Goal: Task Accomplishment & Management: Use online tool/utility

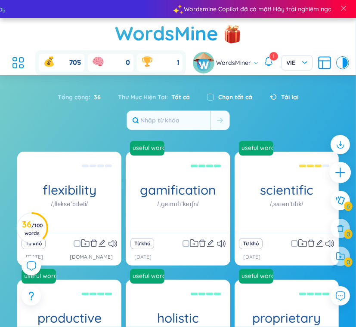
click at [343, 170] on icon "plus" at bounding box center [340, 173] width 12 height 12
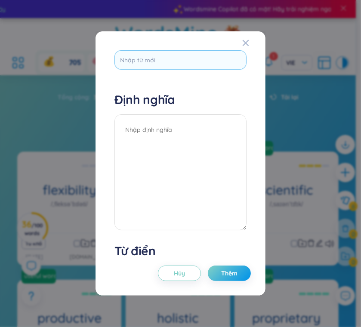
type input "productive"
click at [144, 87] on div "productive Định nghĩa Hủy Thêm" at bounding box center [180, 146] width 132 height 193
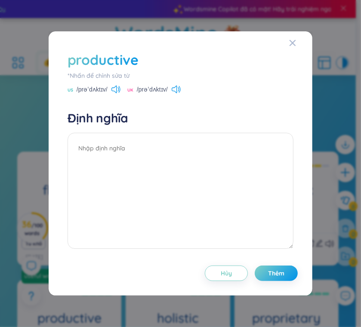
click at [144, 66] on div "productive" at bounding box center [180, 59] width 226 height 19
click at [128, 61] on div "productive" at bounding box center [102, 59] width 71 height 19
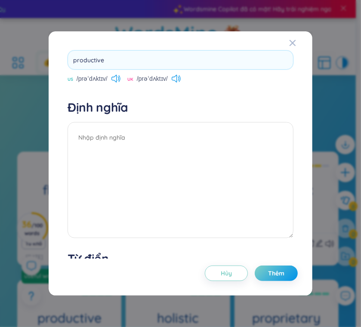
click at [141, 110] on div "productive US /prəˈdʌktɪv/ [GEOGRAPHIC_DATA] /prəˈdʌktɪv/ Định nghĩa Hủy Thêm" at bounding box center [180, 150] width 226 height 201
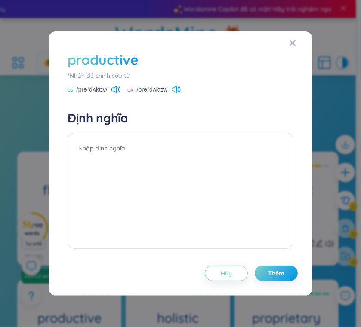
click at [130, 58] on div "productive" at bounding box center [102, 59] width 71 height 19
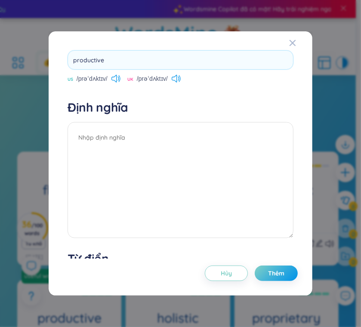
click at [130, 58] on input "productive" at bounding box center [180, 59] width 226 height 19
type input "comfortable"
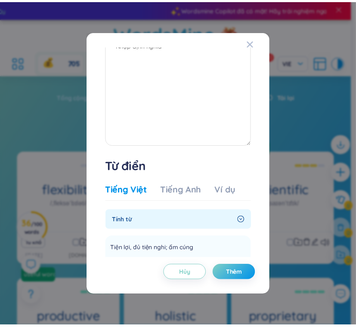
scroll to position [206, 0]
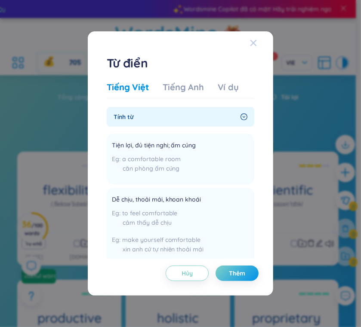
click at [257, 40] on icon "Close" at bounding box center [253, 43] width 7 height 7
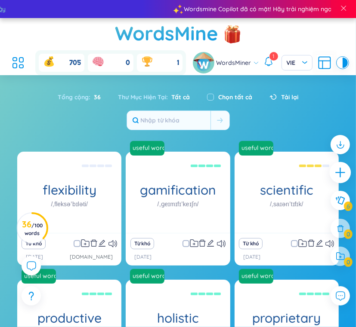
click at [340, 169] on icon "plus" at bounding box center [340, 173] width 12 height 12
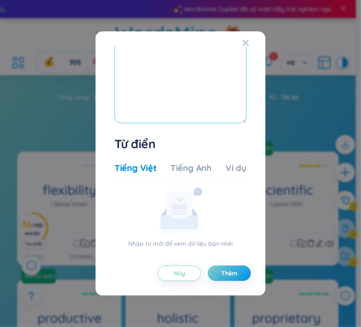
scroll to position [0, 0]
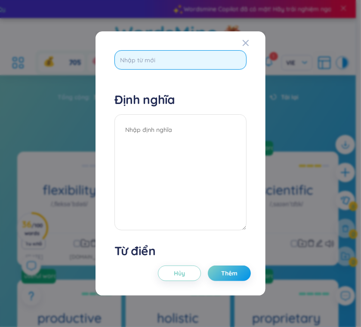
click at [178, 64] on input "text" at bounding box center [180, 59] width 132 height 19
type input "flexibility"
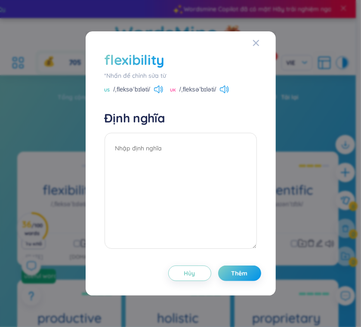
click at [157, 59] on div "flexibility" at bounding box center [134, 59] width 60 height 19
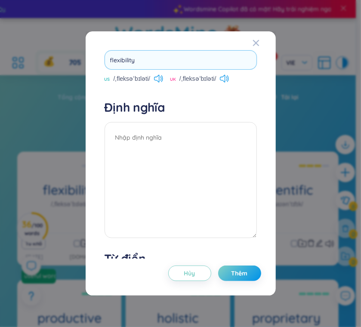
drag, startPoint x: 157, startPoint y: 59, endPoint x: 106, endPoint y: 67, distance: 52.2
click at [108, 67] on input "flexibility" at bounding box center [180, 59] width 152 height 19
type input "convenient"
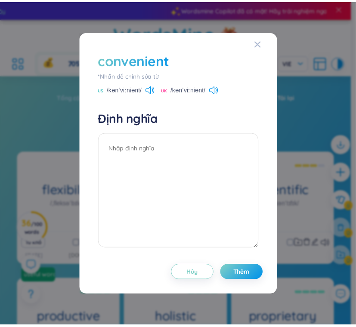
scroll to position [172, 0]
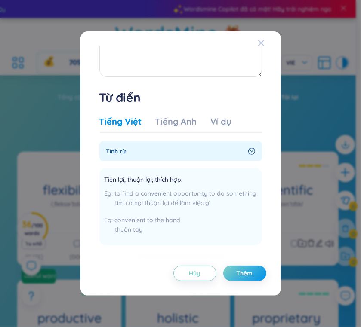
click at [260, 46] on icon "Close" at bounding box center [261, 43] width 7 height 7
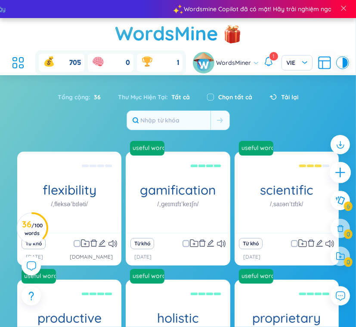
click at [340, 181] on div at bounding box center [339, 172] width 21 height 21
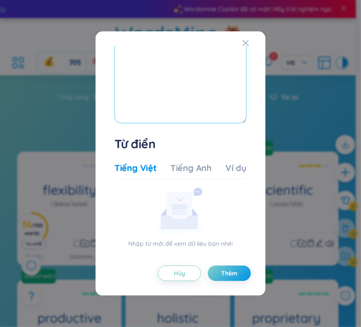
scroll to position [0, 0]
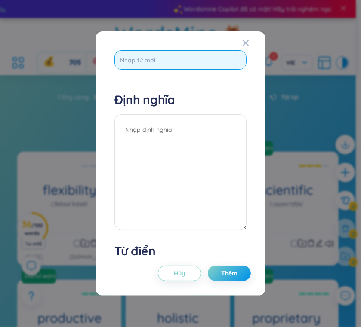
click at [156, 57] on input "text" at bounding box center [180, 59] width 132 height 19
type input "conveniece"
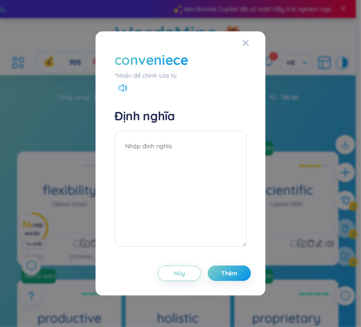
click at [149, 74] on div "*Nhấn để chỉnh sửa từ" at bounding box center [180, 75] width 132 height 9
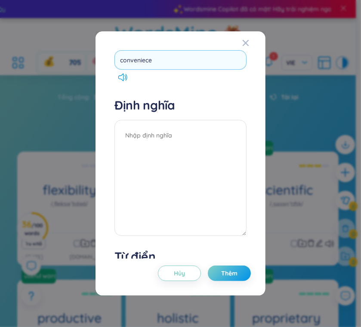
click at [145, 60] on input "conveniece" at bounding box center [180, 59] width 132 height 19
type input "convenience"
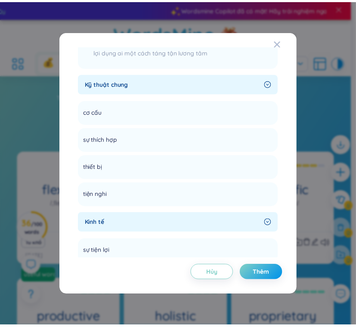
scroll to position [772, 0]
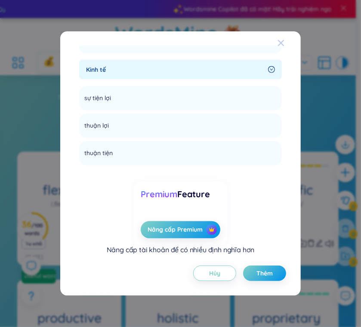
click at [283, 43] on icon "Close" at bounding box center [280, 43] width 7 height 7
